Goal: Task Accomplishment & Management: Complete application form

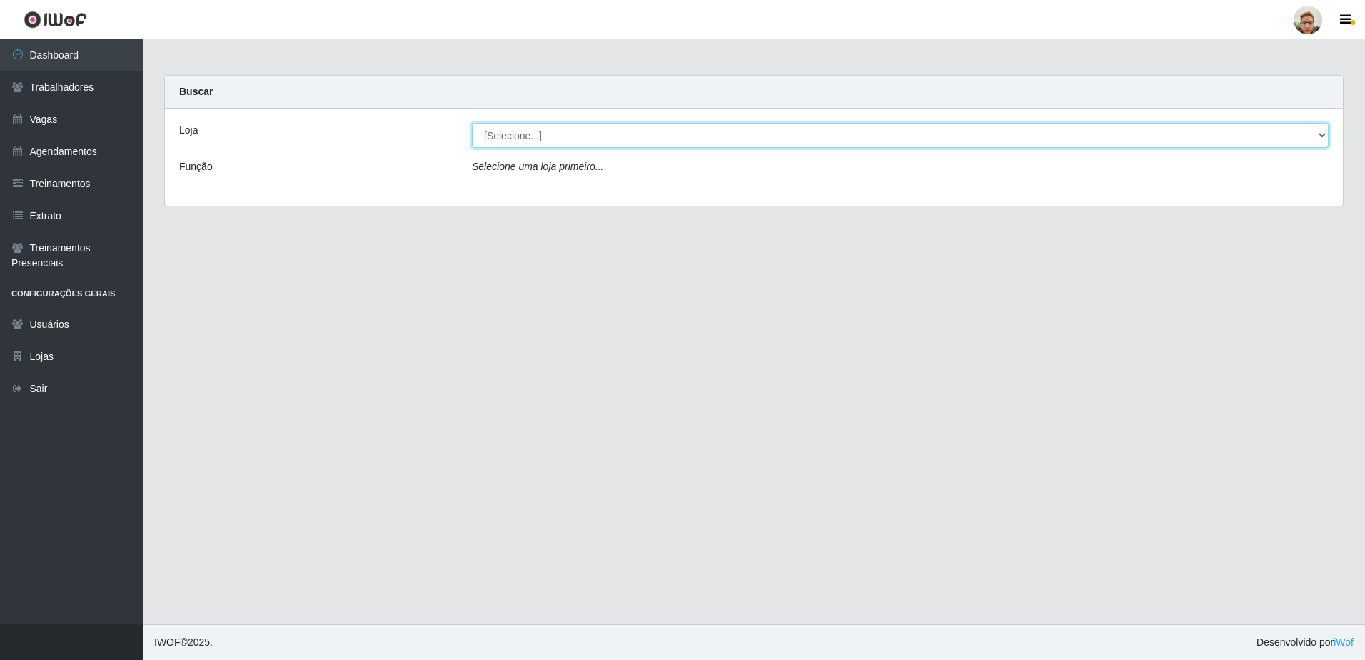
drag, startPoint x: 479, startPoint y: 136, endPoint x: 499, endPoint y: 146, distance: 22.7
click at [479, 136] on select "[Selecione...] [GEOGRAPHIC_DATA]" at bounding box center [900, 135] width 857 height 25
select select "168"
click at [472, 123] on select "[Selecione...] [GEOGRAPHIC_DATA]" at bounding box center [900, 135] width 857 height 25
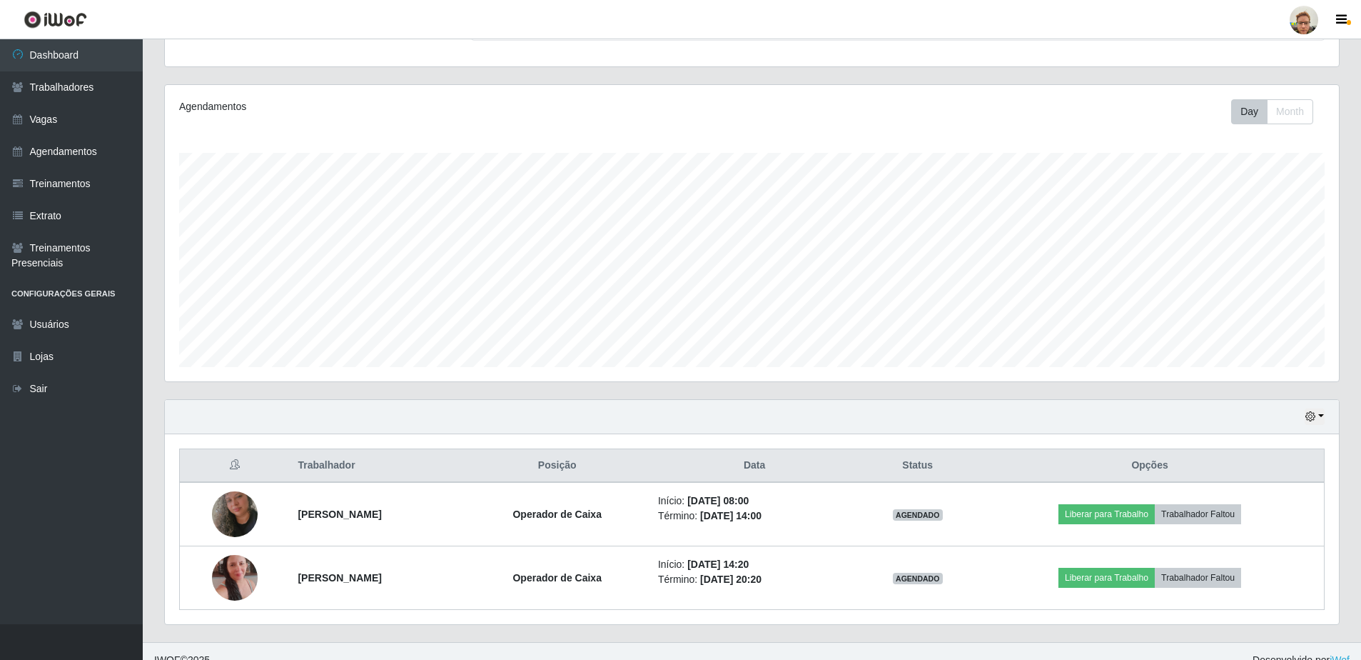
scroll to position [161, 0]
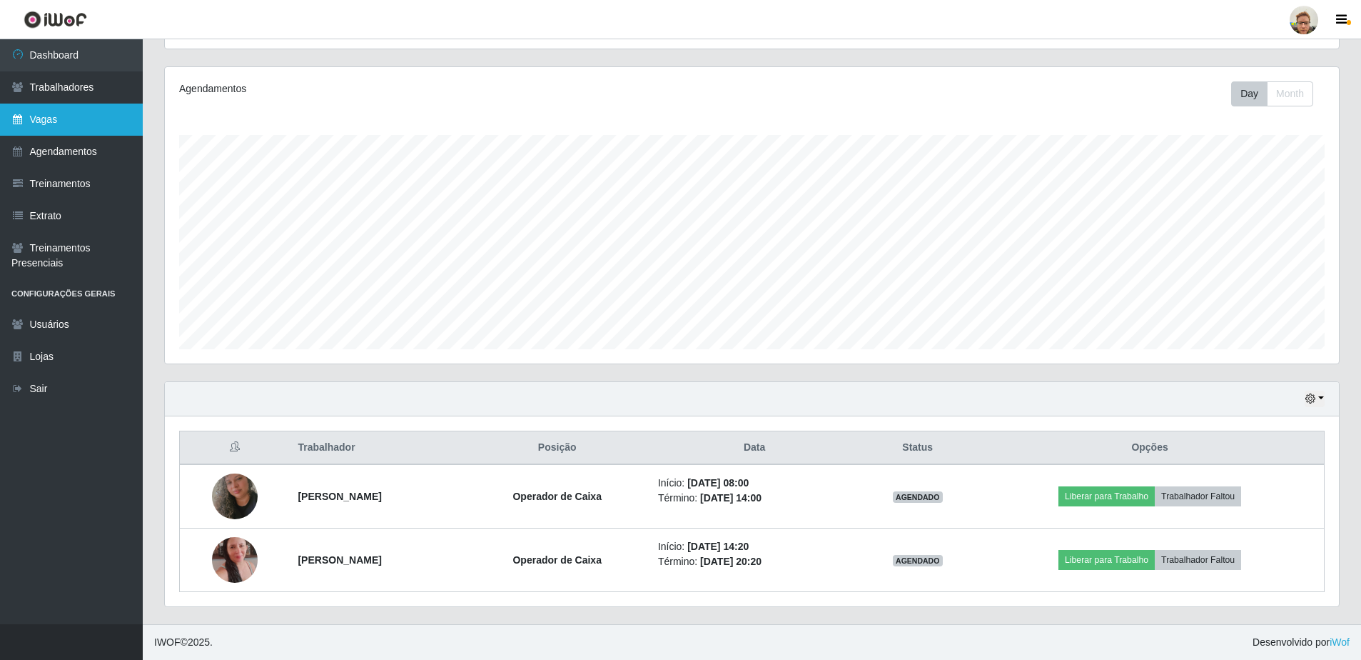
click at [74, 126] on link "Vagas" at bounding box center [71, 120] width 143 height 32
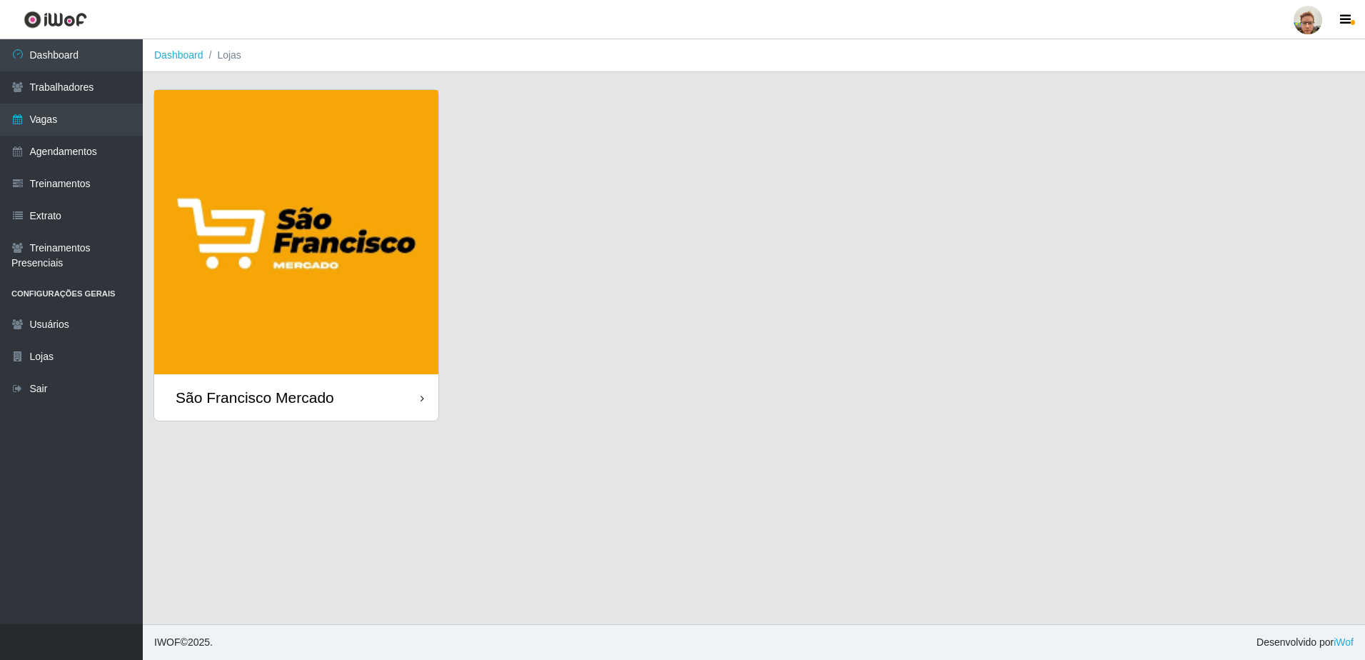
click at [431, 306] on img at bounding box center [296, 232] width 284 height 284
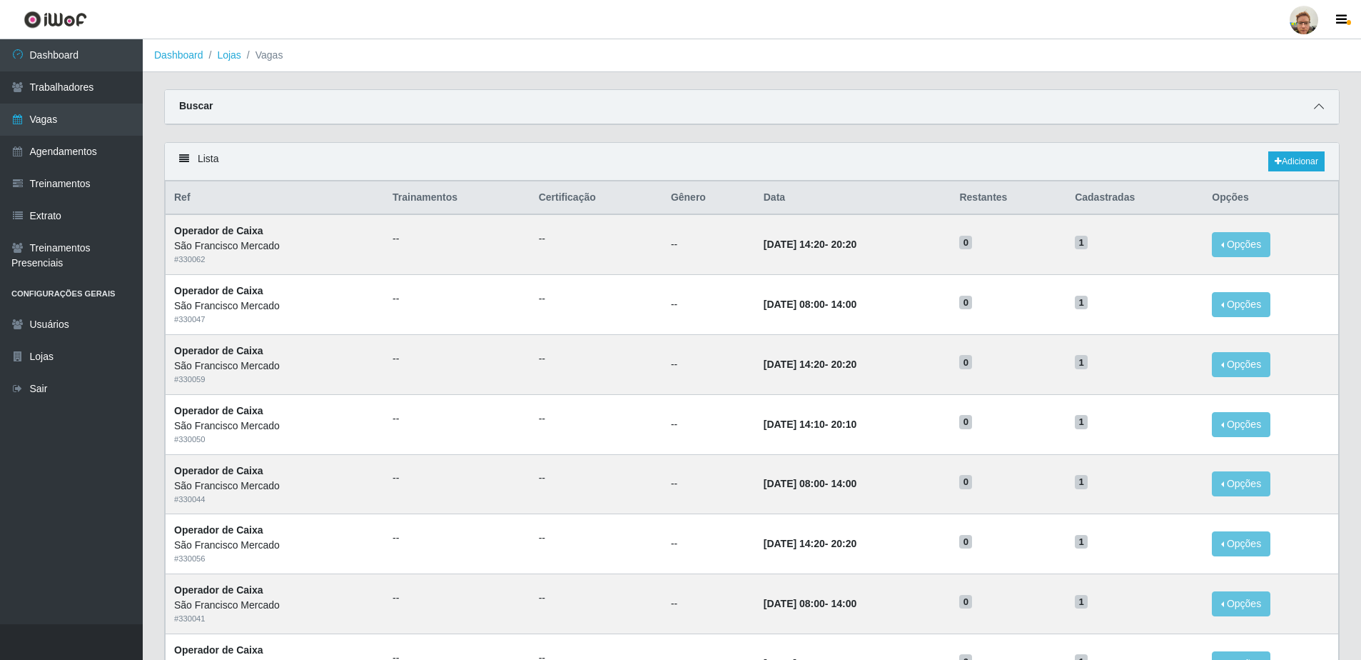
click at [1313, 110] on span at bounding box center [1319, 107] width 17 height 16
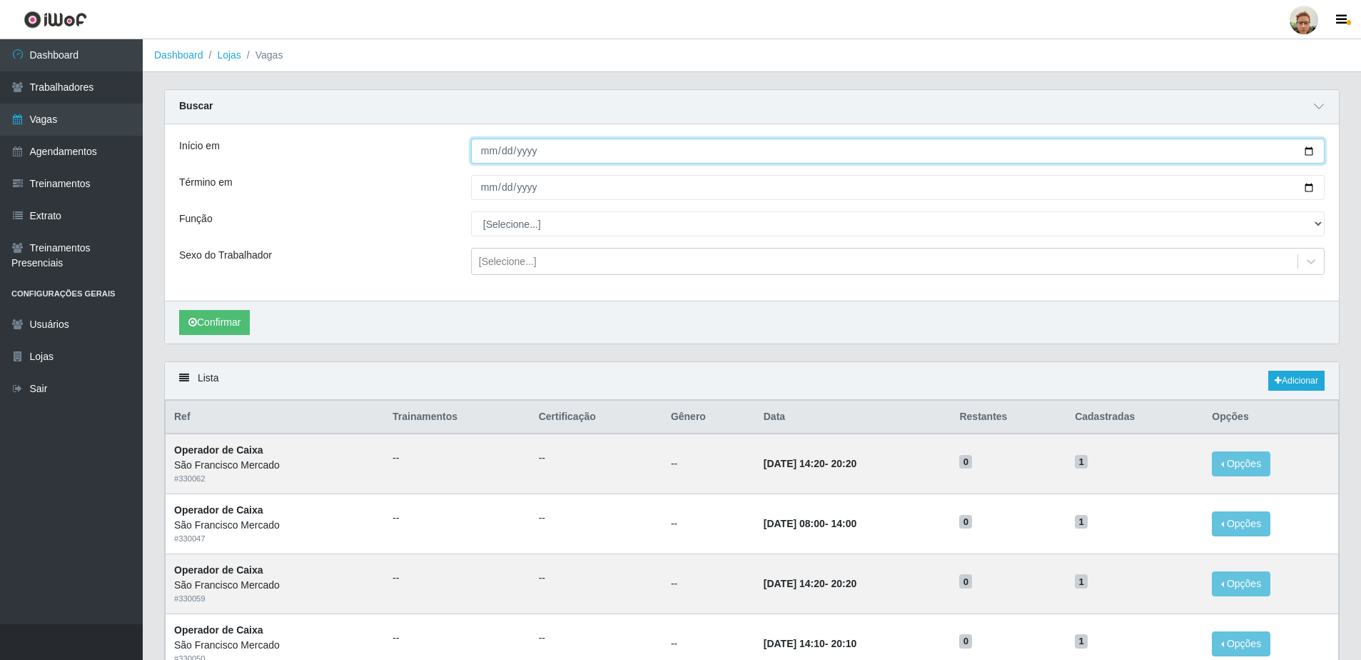
click at [1311, 161] on input "Início em" at bounding box center [898, 150] width 854 height 25
click at [1305, 152] on input "Início em" at bounding box center [898, 150] width 854 height 25
type input "[DATE]"
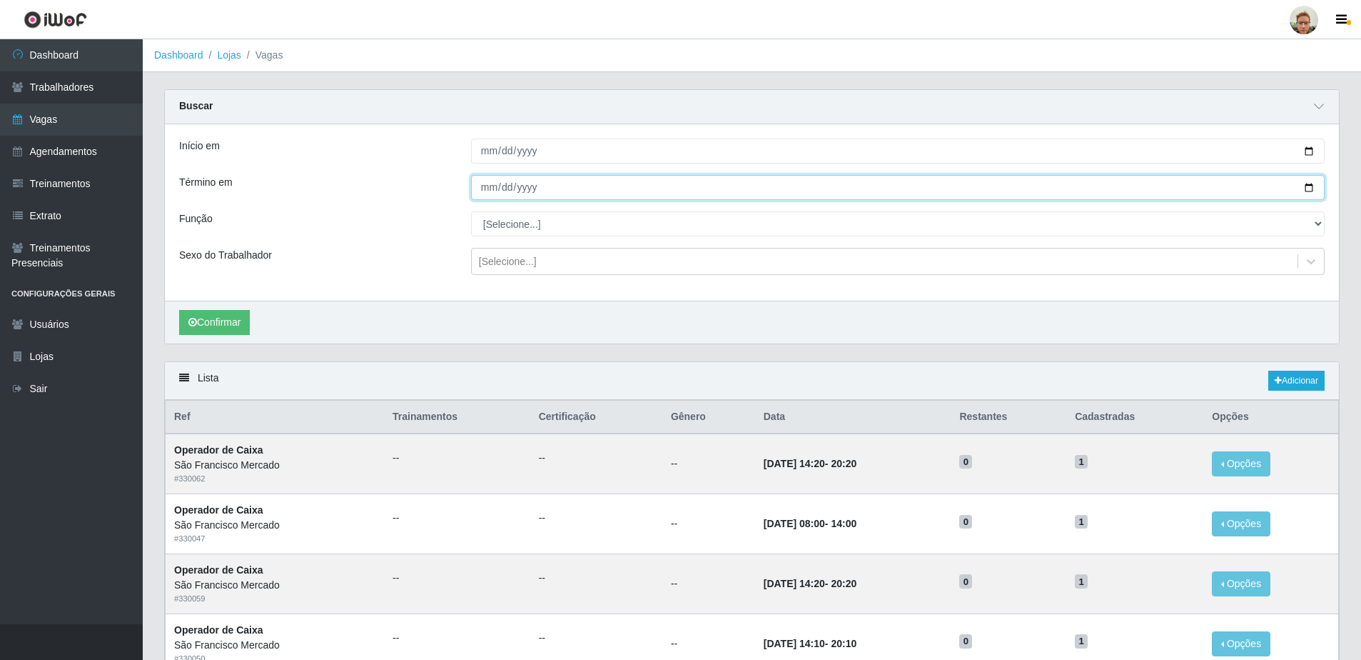
click at [1316, 186] on input "Término em" at bounding box center [898, 187] width 854 height 25
click at [1311, 190] on input "Término em" at bounding box center [898, 187] width 854 height 25
type input "[DATE]"
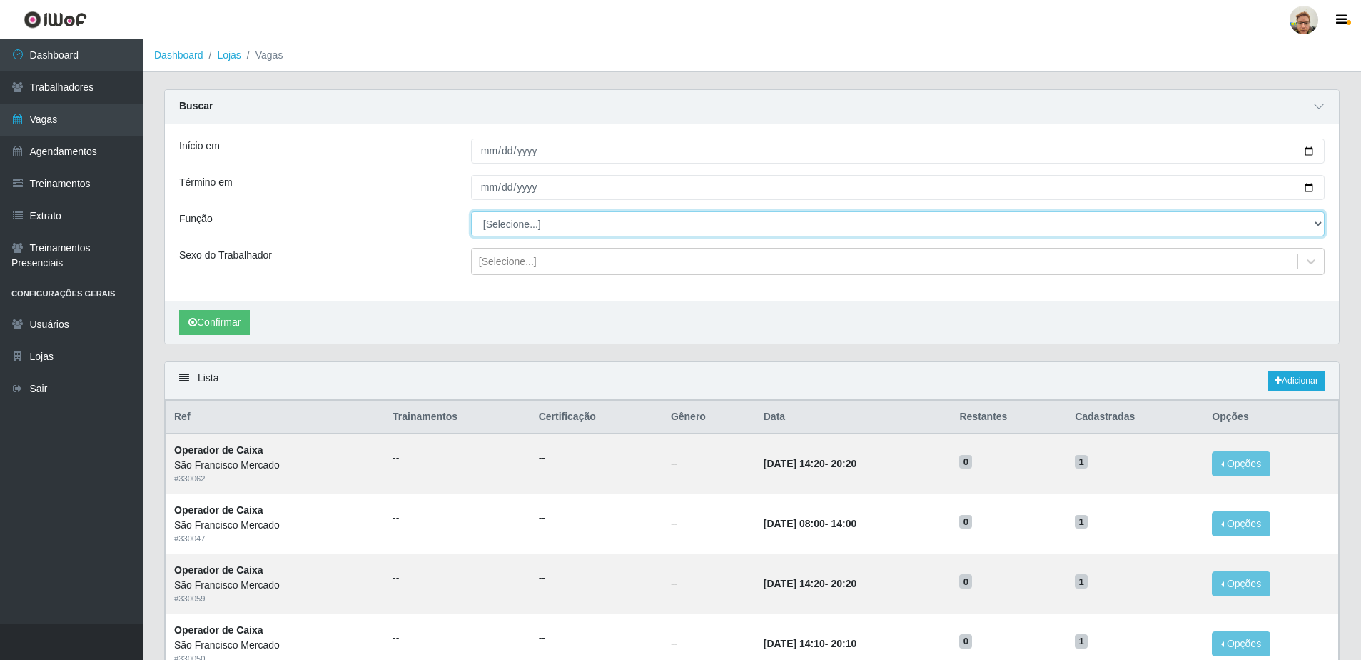
click at [495, 223] on select "[Selecione...] Balconista de Açougue [PERSON_NAME] de Açougue + Balconista de A…" at bounding box center [898, 223] width 854 height 25
select select "22"
click at [471, 212] on select "[Selecione...] Balconista de Açougue [PERSON_NAME] de Açougue + Balconista de A…" at bounding box center [898, 223] width 854 height 25
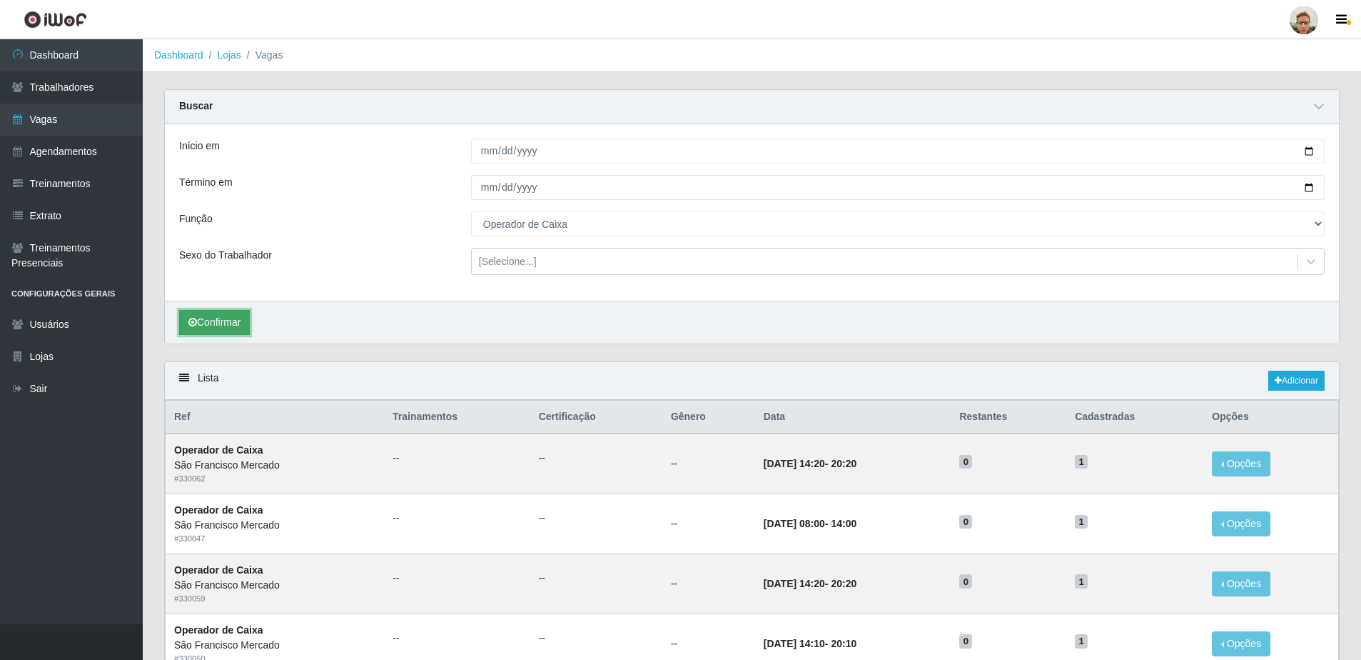
click at [223, 323] on button "Confirmar" at bounding box center [214, 322] width 71 height 25
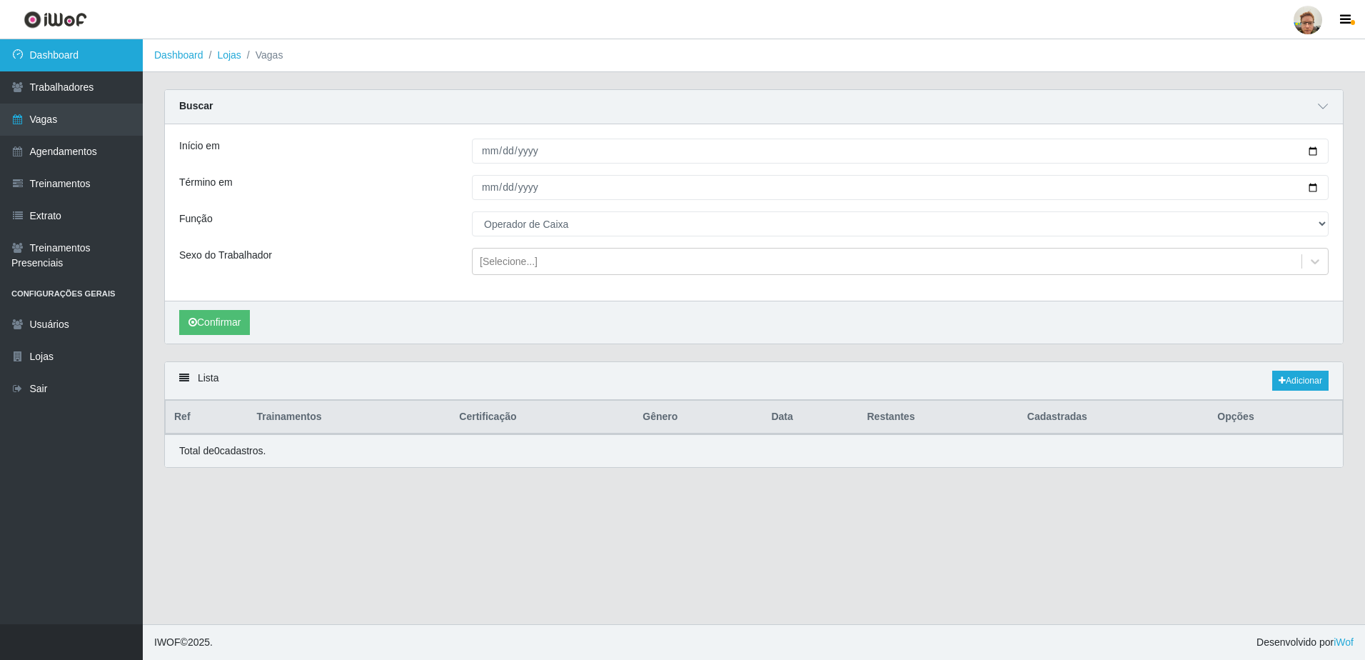
click at [139, 59] on link "Dashboard" at bounding box center [71, 55] width 143 height 32
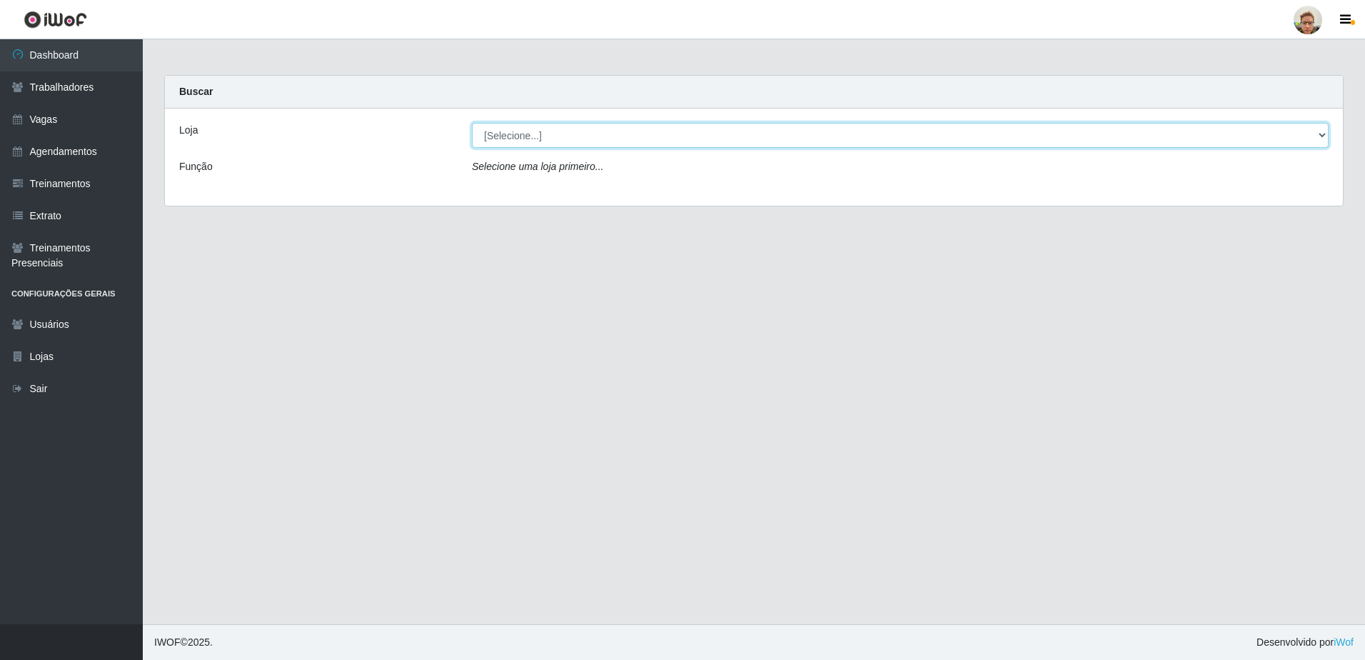
click at [526, 136] on select "[Selecione...] [GEOGRAPHIC_DATA]" at bounding box center [900, 135] width 857 height 25
select select "168"
click at [472, 123] on select "[Selecione...] [GEOGRAPHIC_DATA]" at bounding box center [900, 135] width 857 height 25
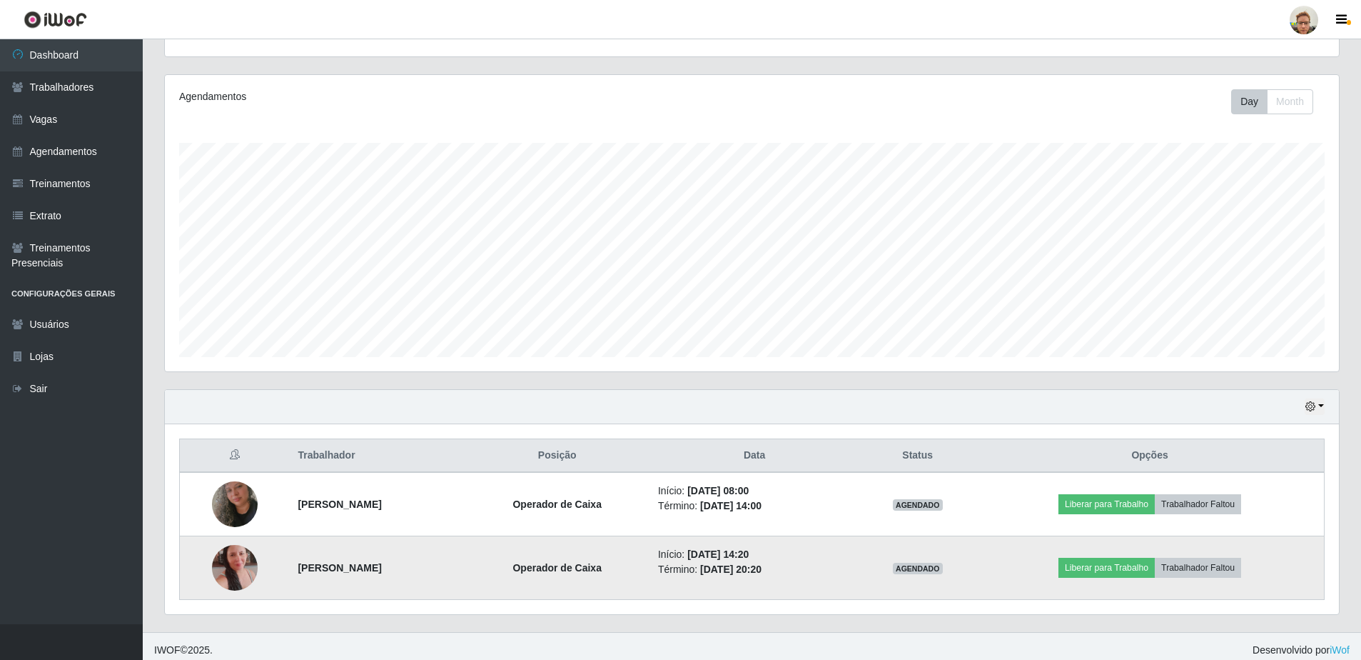
scroll to position [161, 0]
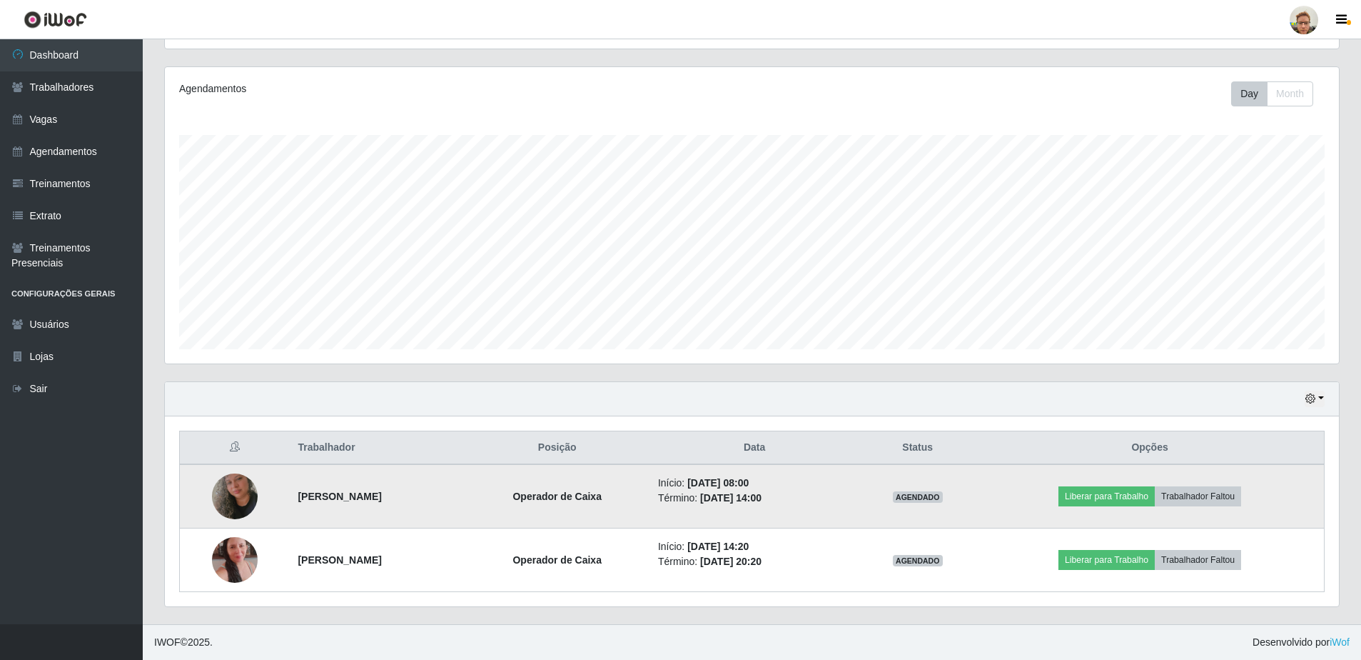
click at [308, 495] on strong "[PERSON_NAME]" at bounding box center [340, 495] width 84 height 11
copy strong "[PERSON_NAME]"
